Goal: Task Accomplishment & Management: Complete application form

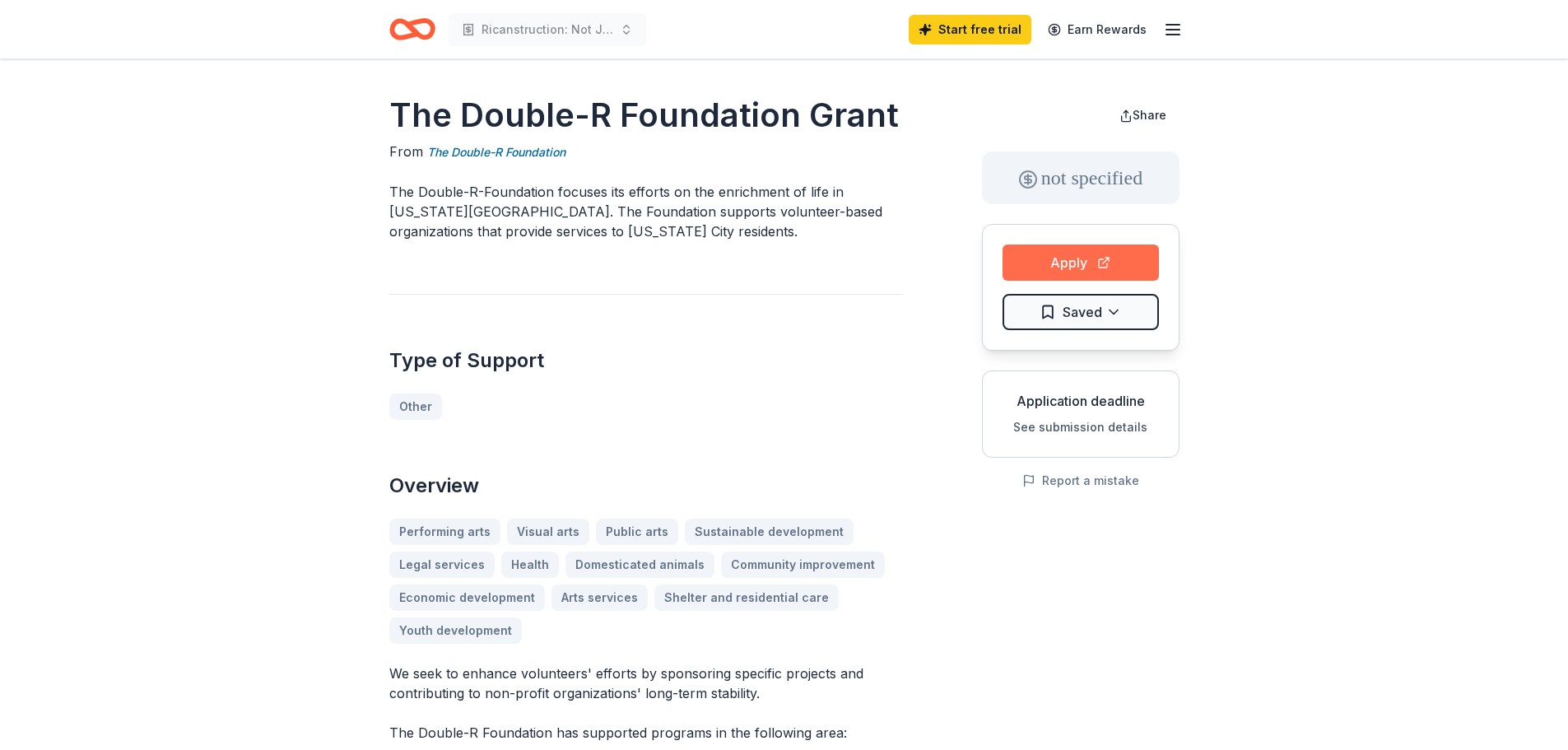
click at [1083, 267] on button "Apply" at bounding box center [1081, 262] width 156 height 36
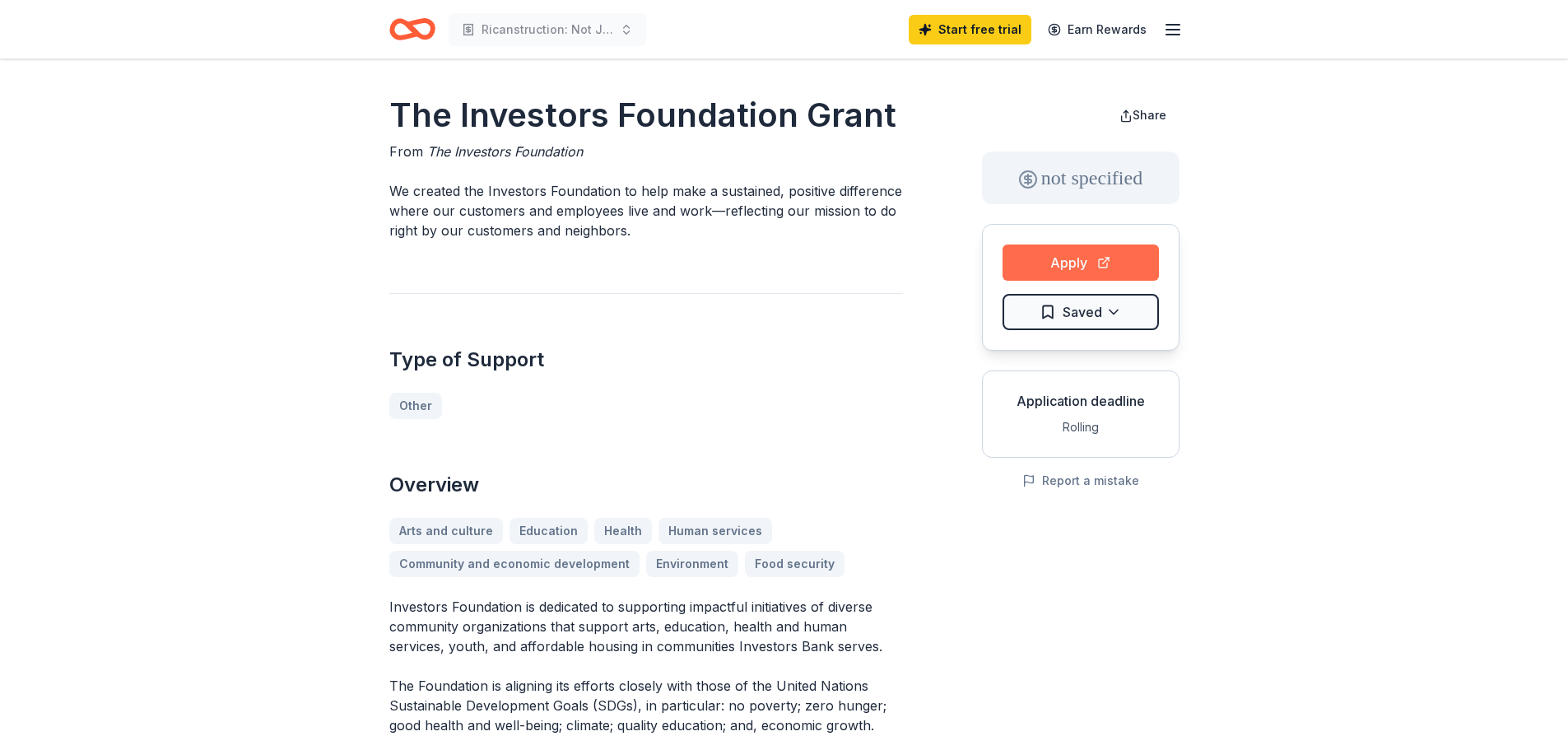
click at [1072, 262] on button "Apply" at bounding box center [1081, 262] width 156 height 36
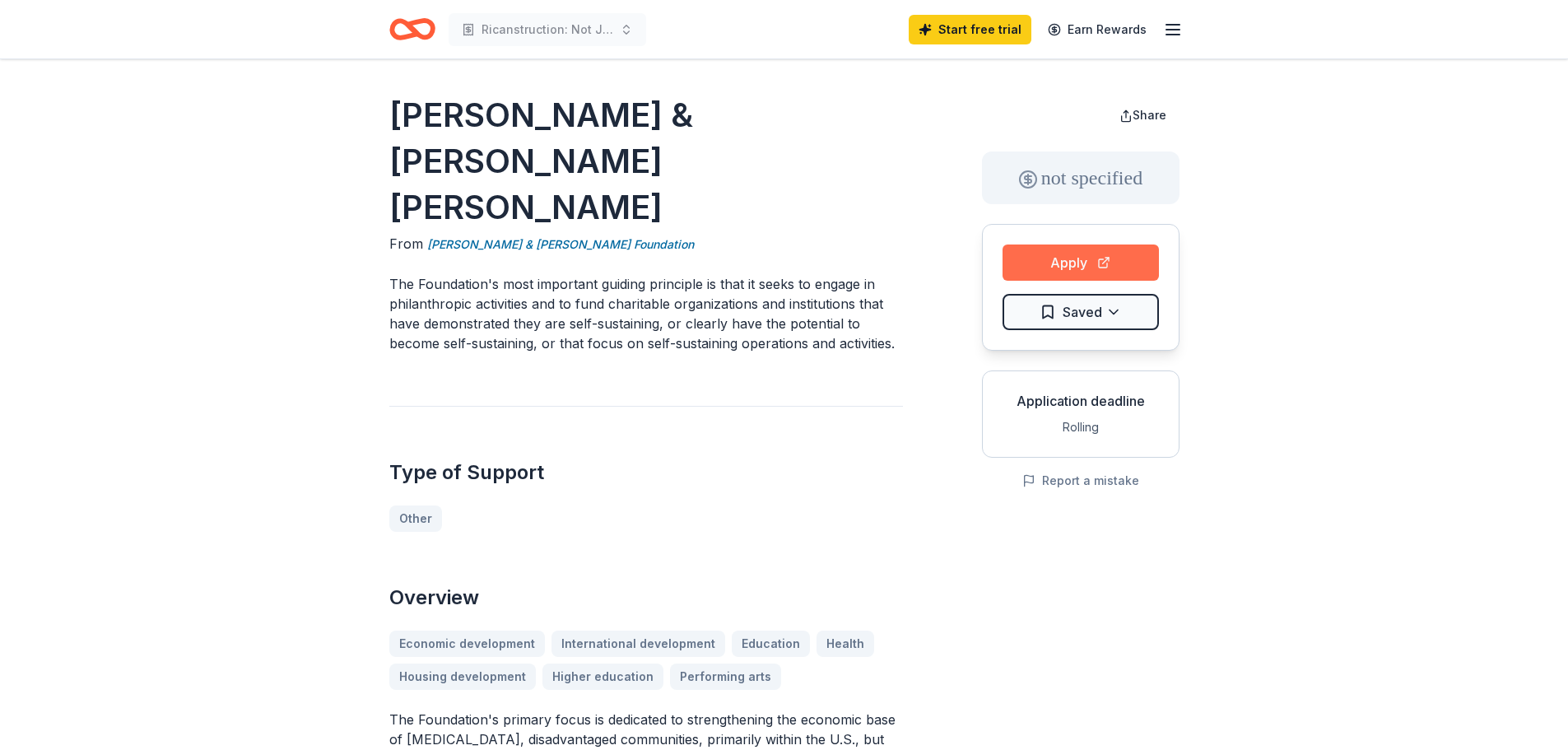
click at [1060, 270] on button "Apply" at bounding box center [1081, 262] width 156 height 36
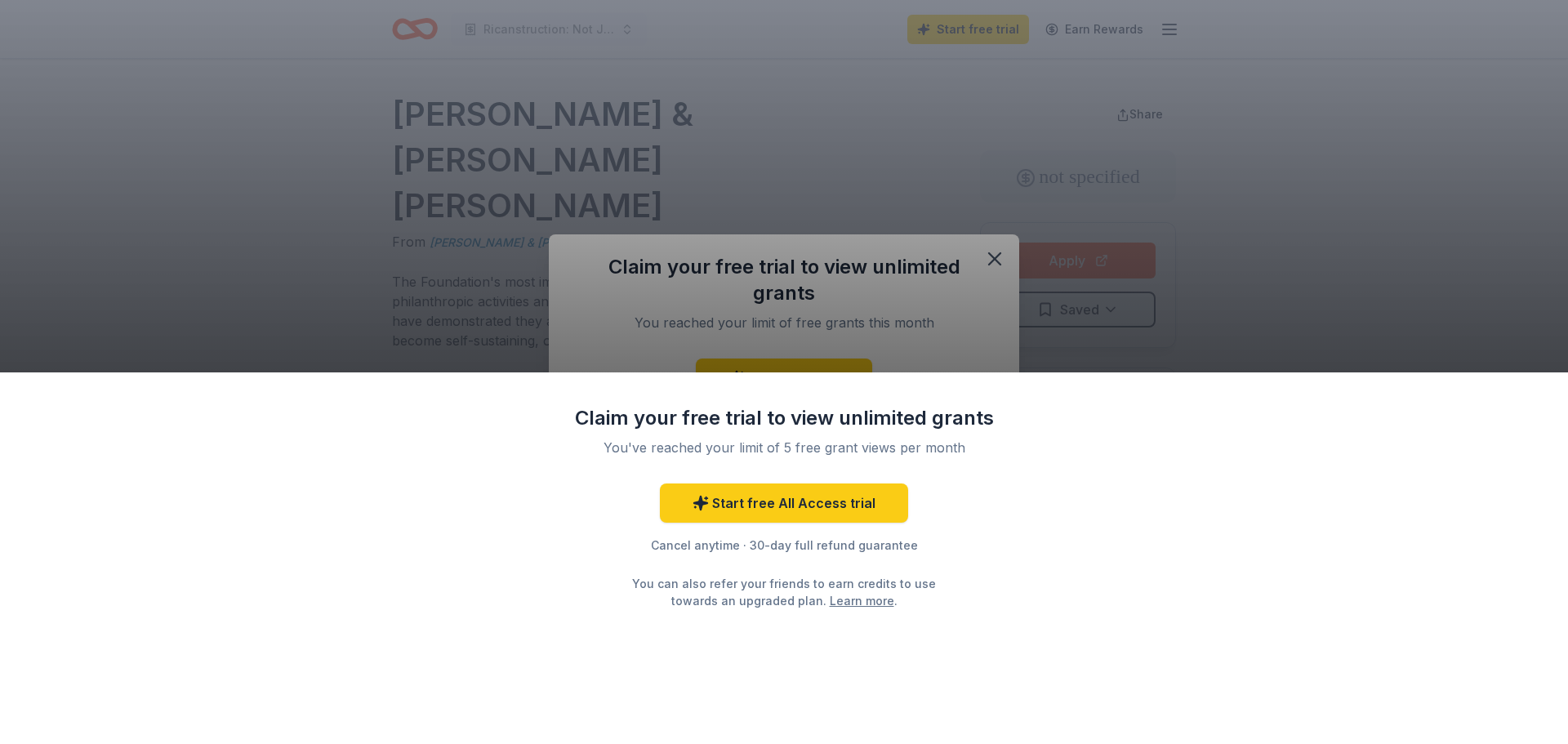
click at [995, 255] on div "Claim your free trial to view unlimited grants You've reached your limit of 5 f…" at bounding box center [784, 372] width 1568 height 744
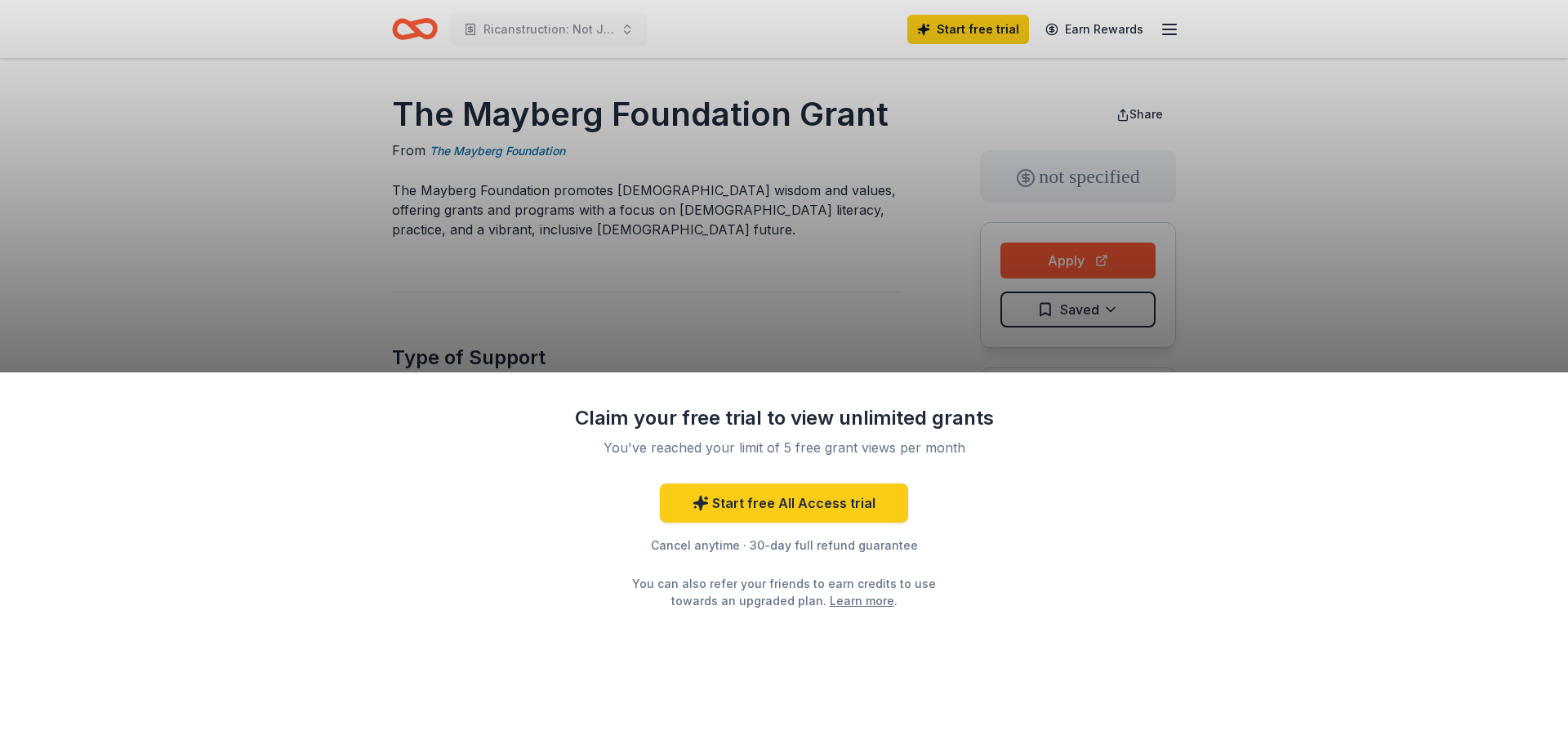
click at [1075, 255] on div "Claim your free trial to view unlimited grants You've reached your limit of 5 f…" at bounding box center [784, 372] width 1568 height 744
click at [780, 221] on div "Claim your free trial to view unlimited grants You've reached your limit of 5 f…" at bounding box center [784, 372] width 1568 height 744
